Goal: Use online tool/utility: Utilize a website feature to perform a specific function

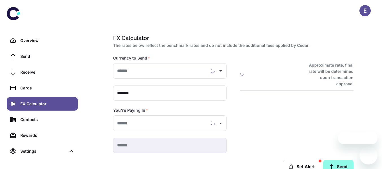
type input "**********"
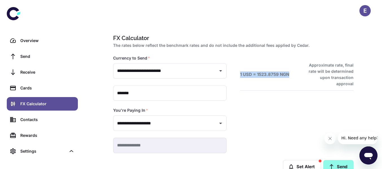
drag, startPoint x: 289, startPoint y: 71, endPoint x: 238, endPoint y: 75, distance: 50.6
click at [238, 75] on div "1 USD = 1523.8759 NGN Approximate rate, final rate will be determined upon tran…" at bounding box center [289, 97] width 127 height 111
copy h6 "1 USD = 1523.8759 NGN"
